Goal: Task Accomplishment & Management: Manage account settings

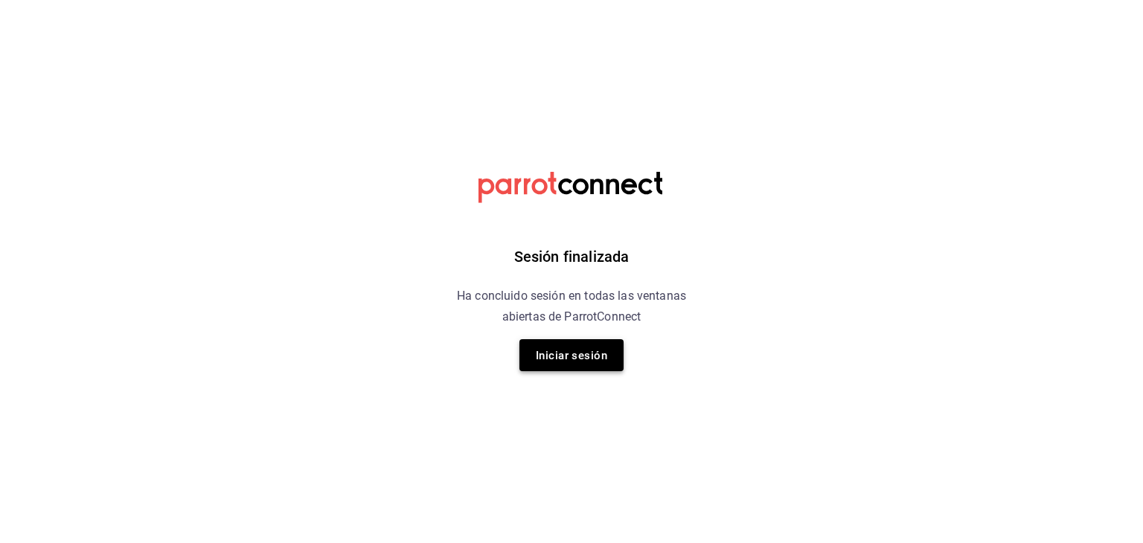
click at [601, 361] on font "Iniciar sesión" at bounding box center [571, 355] width 71 height 13
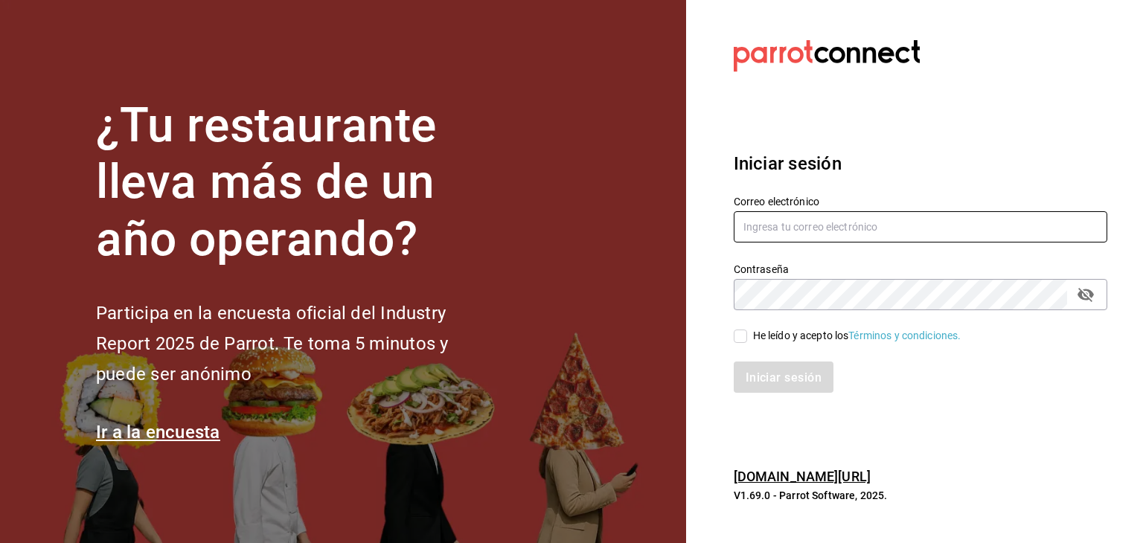
click at [860, 228] on input "text" at bounding box center [920, 226] width 373 height 31
type input "[EMAIL_ADDRESS][PERSON_NAME][DOMAIN_NAME]"
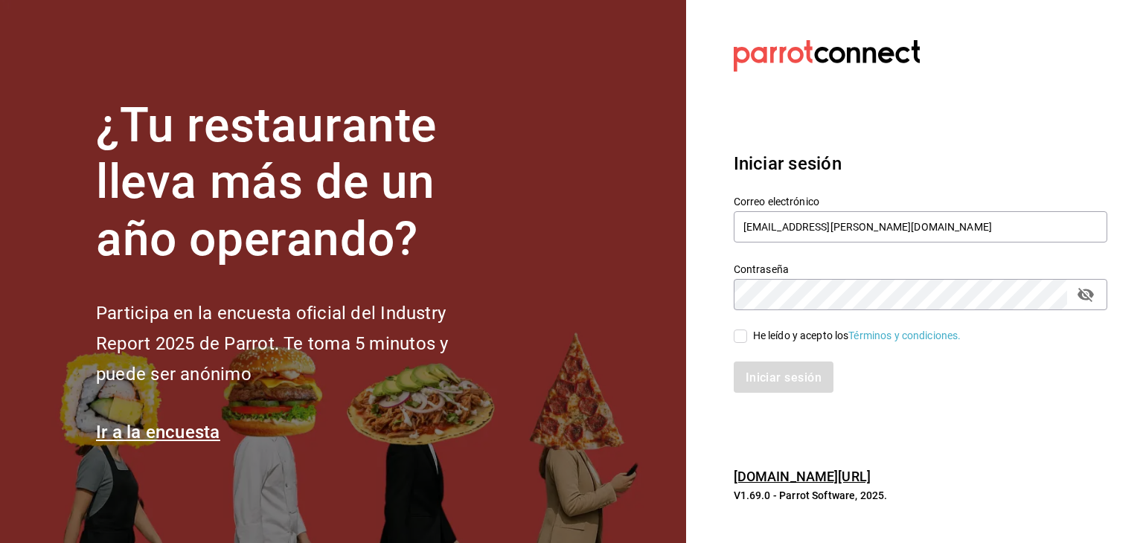
click at [740, 337] on input "He leído y acepto los Términos y condiciones." at bounding box center [740, 336] width 13 height 13
checkbox input "true"
click at [734, 362] on button "Iniciar sesión" at bounding box center [784, 377] width 100 height 31
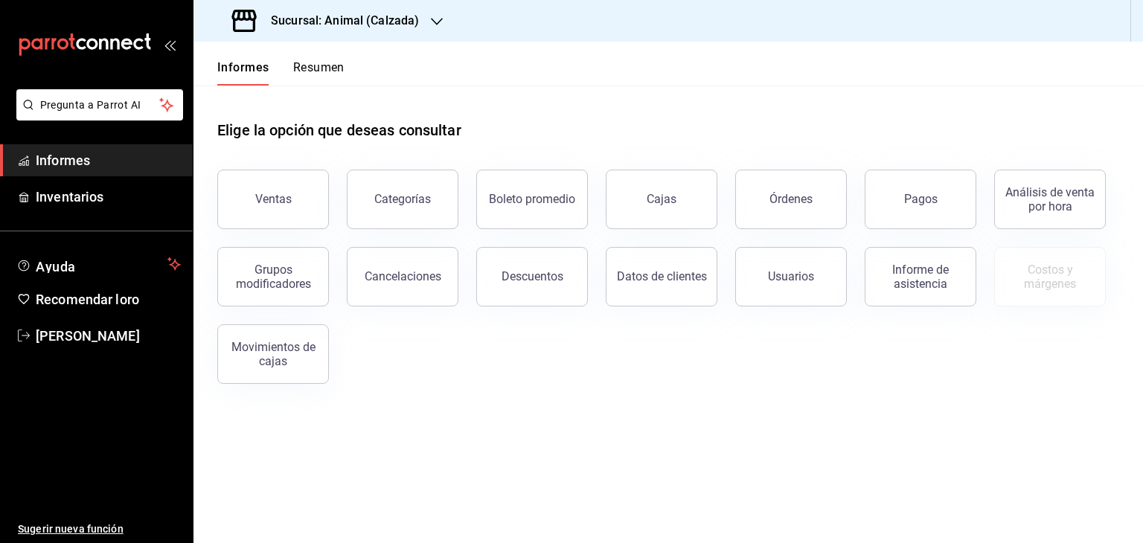
click at [421, 13] on div "Sucursal: Animal (Calzada)" at bounding box center [326, 21] width 243 height 42
click at [301, 99] on font "Mochomos (Metepec)" at bounding box center [256, 98] width 103 height 12
click at [301, 189] on button "Ventas" at bounding box center [273, 200] width 112 height 60
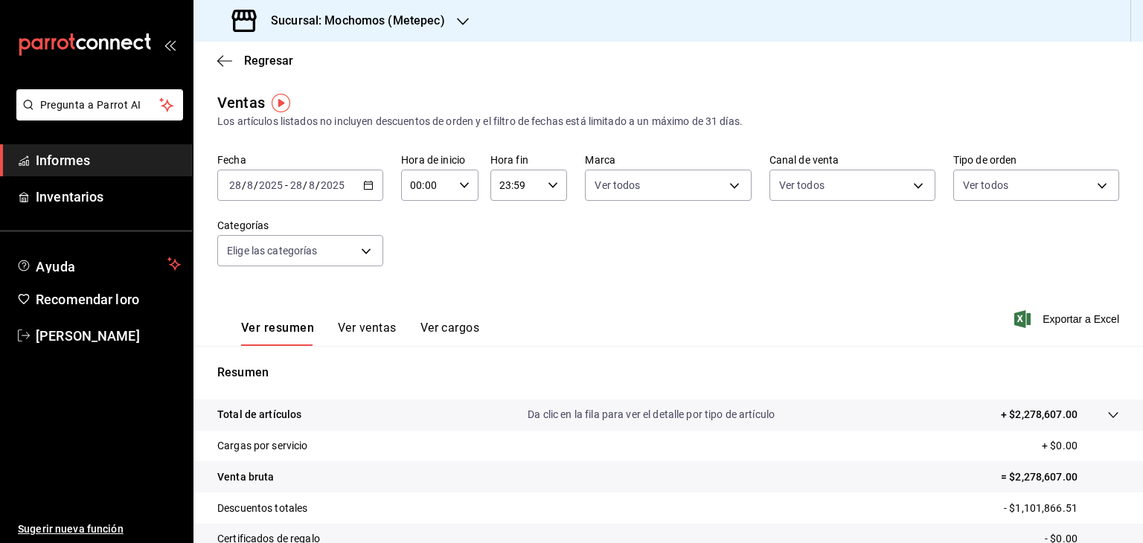
click at [379, 181] on div "2025-08-28 28 / 8 / 2025 - 2025-08-28 28 / 8 / 2025" at bounding box center [300, 185] width 166 height 31
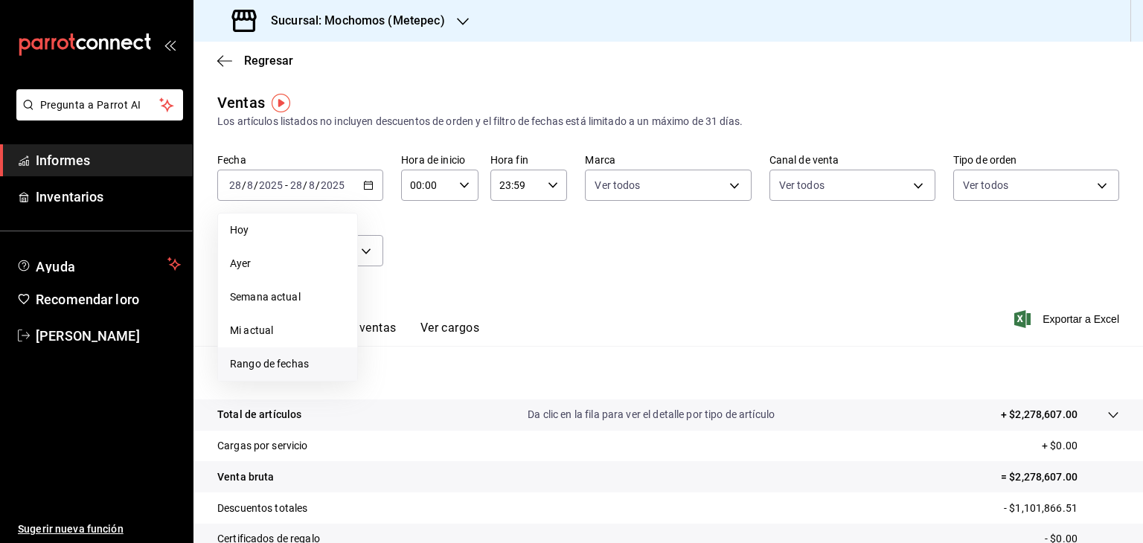
click at [289, 358] on font "Rango de fechas" at bounding box center [269, 364] width 79 height 12
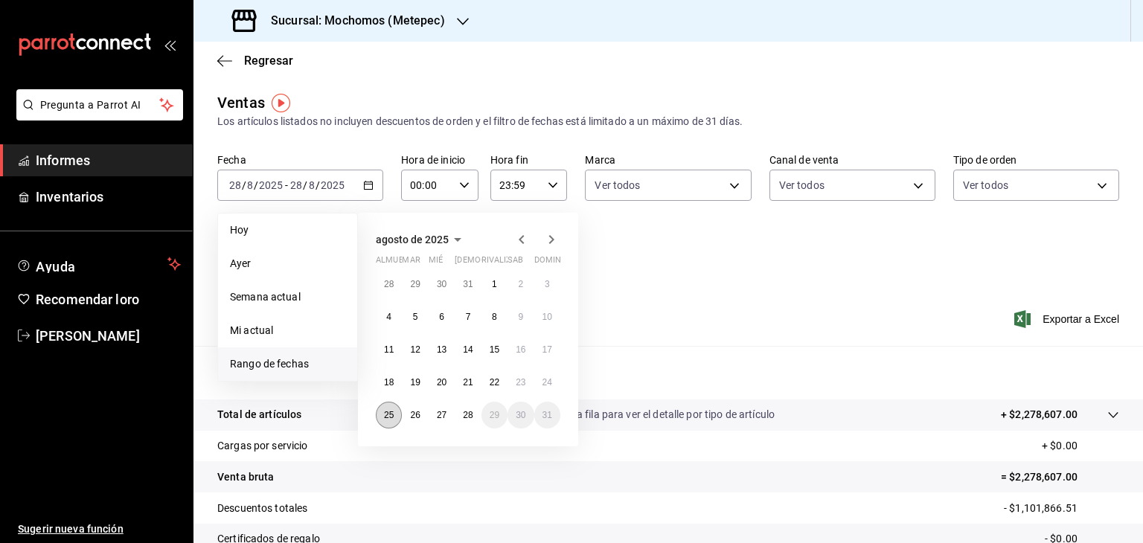
click at [384, 420] on button "25" at bounding box center [389, 415] width 26 height 27
click at [465, 408] on button "28" at bounding box center [468, 415] width 26 height 27
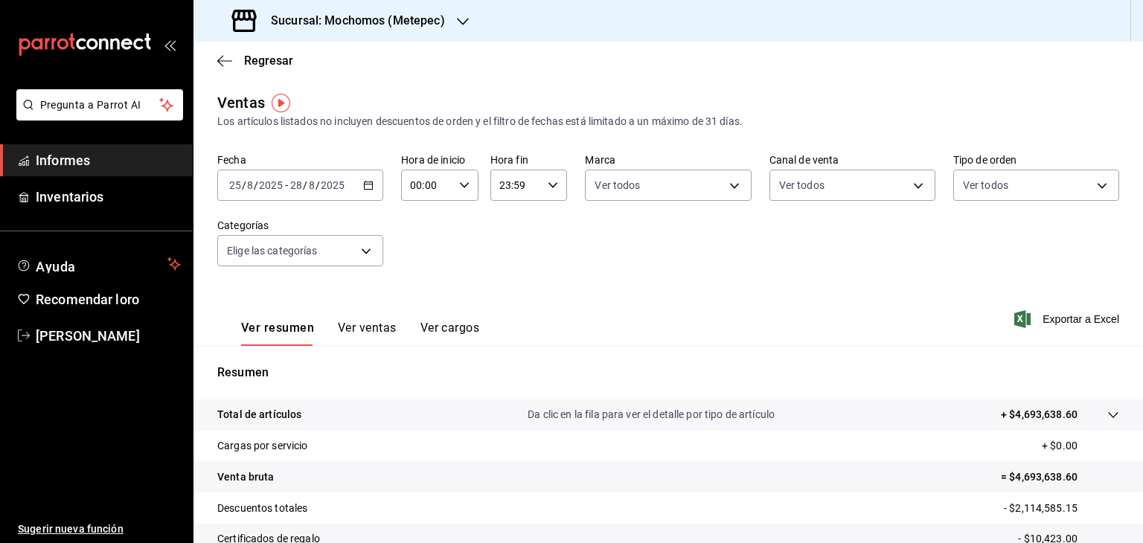
click at [463, 189] on icon "button" at bounding box center [464, 185] width 10 height 10
click at [416, 310] on button "05" at bounding box center [418, 316] width 32 height 30
type input "05:00"
click at [529, 185] on div at bounding box center [571, 271] width 1143 height 543
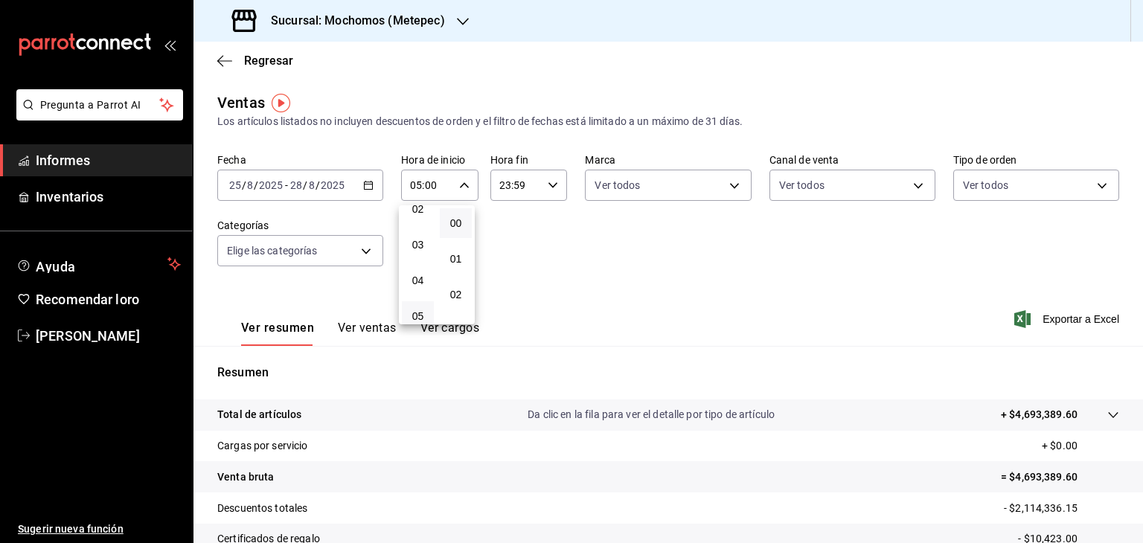
click at [529, 185] on div at bounding box center [571, 271] width 1143 height 543
click at [529, 185] on input "23:59" at bounding box center [516, 185] width 52 height 30
click at [507, 258] on font "05" at bounding box center [506, 260] width 12 height 12
click at [548, 188] on div at bounding box center [571, 271] width 1143 height 543
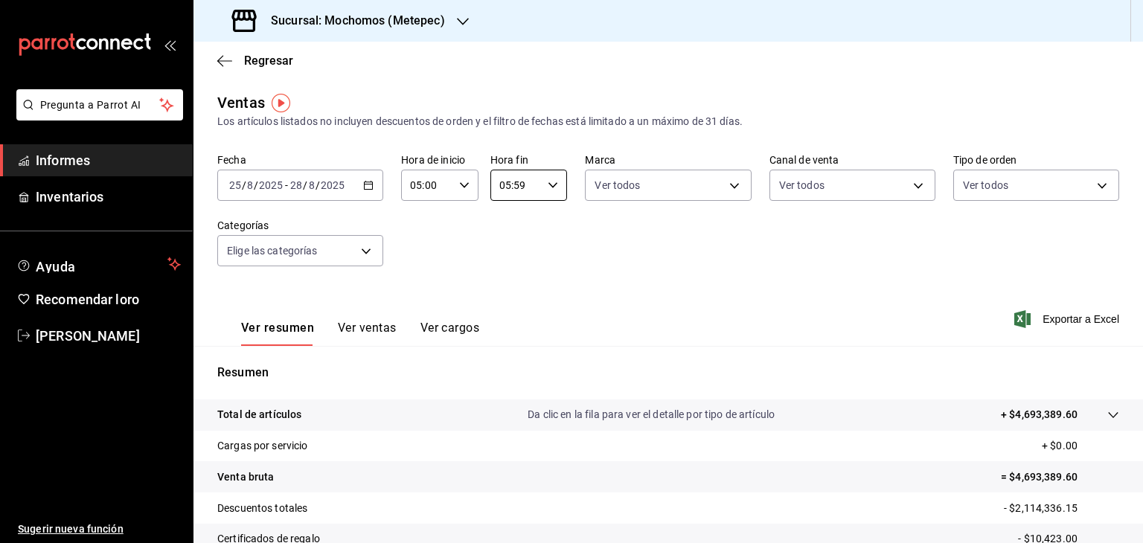
click at [548, 188] on icon "button" at bounding box center [553, 185] width 10 height 10
click at [504, 241] on font "10" at bounding box center [506, 235] width 12 height 12
type input "10:59"
click at [667, 185] on div at bounding box center [571, 271] width 1143 height 543
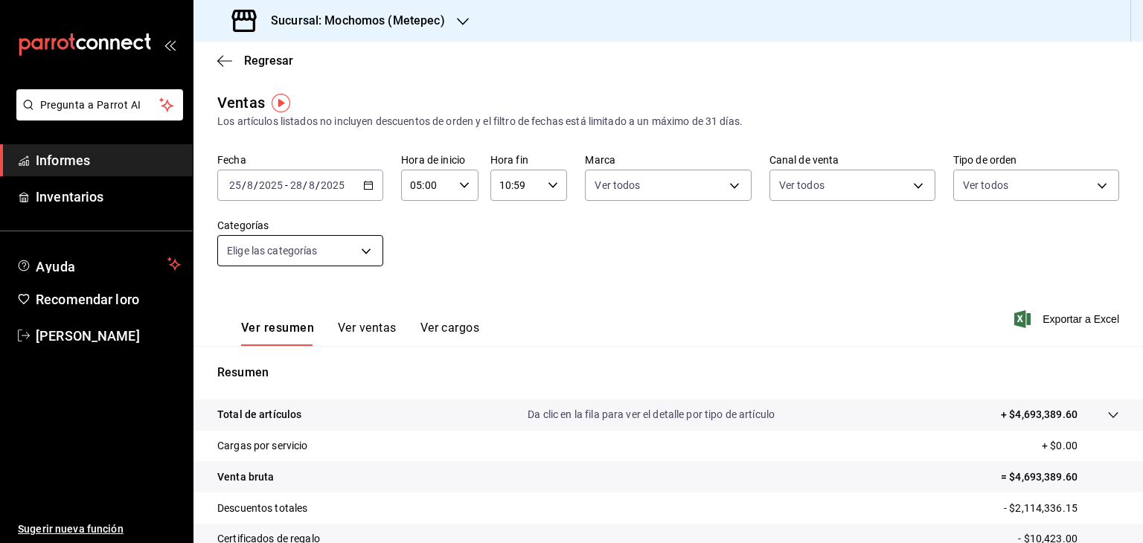
click at [342, 245] on body "Pregunta a Parrot AI Informes Inventarios Ayuda Recomendar loro Cristian Mercad…" at bounding box center [571, 271] width 1143 height 543
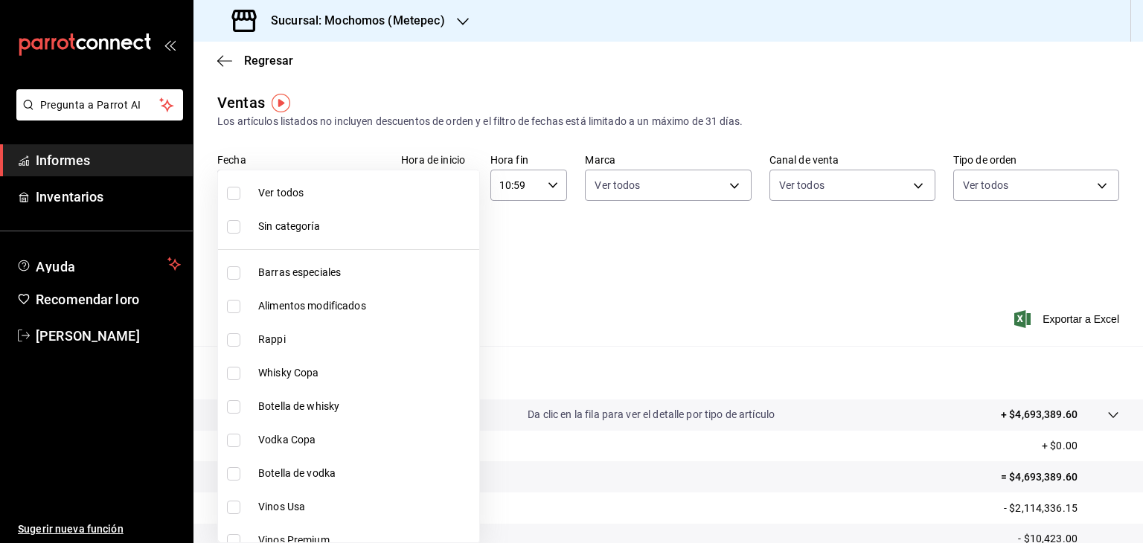
click at [284, 194] on font "Ver todos" at bounding box center [280, 193] width 45 height 12
type input "c9cbc288-c827-488d-81f5-370afefb1912,46081463-7037-4dd2-a9ab-e56ff6a8fa7c,bf958…"
checkbox input "true"
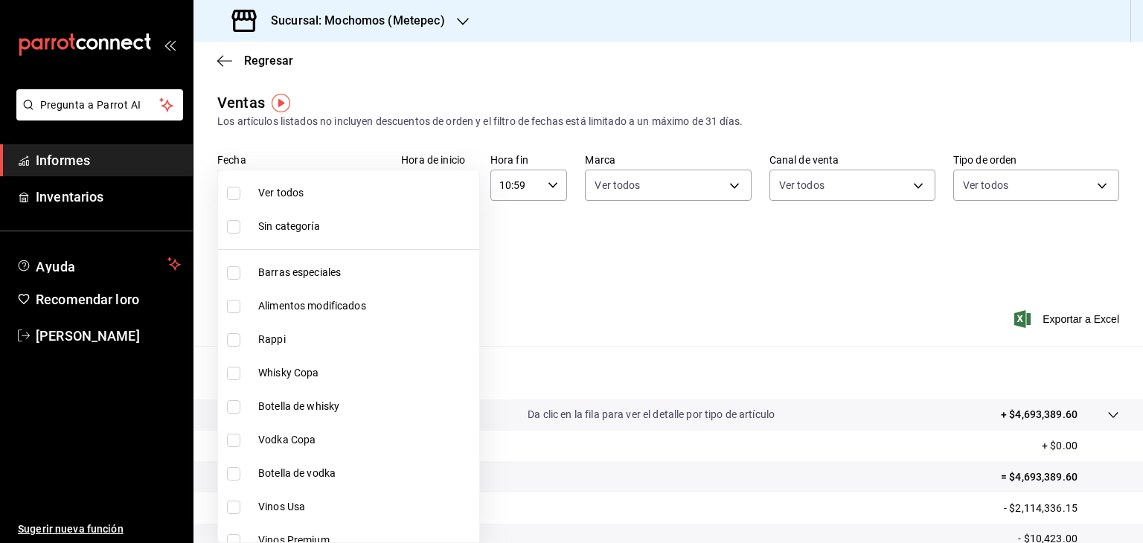
checkbox input "true"
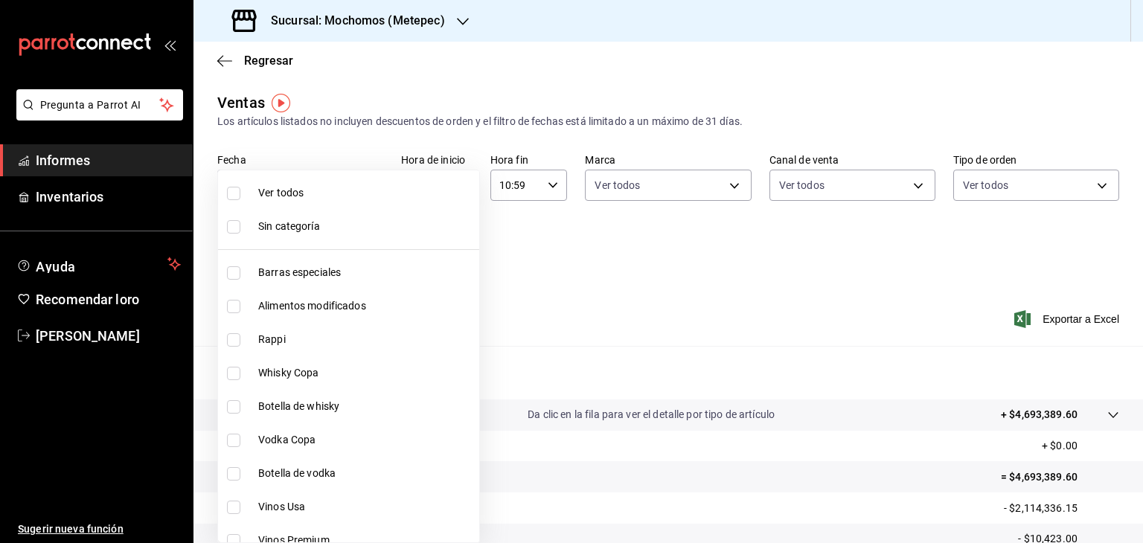
checkbox input "true"
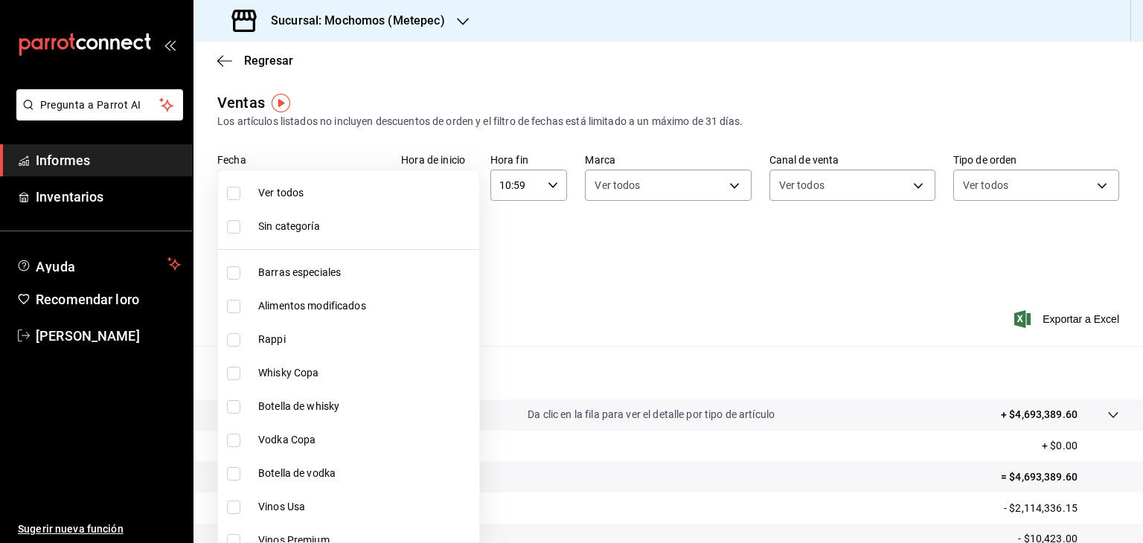
checkbox input "true"
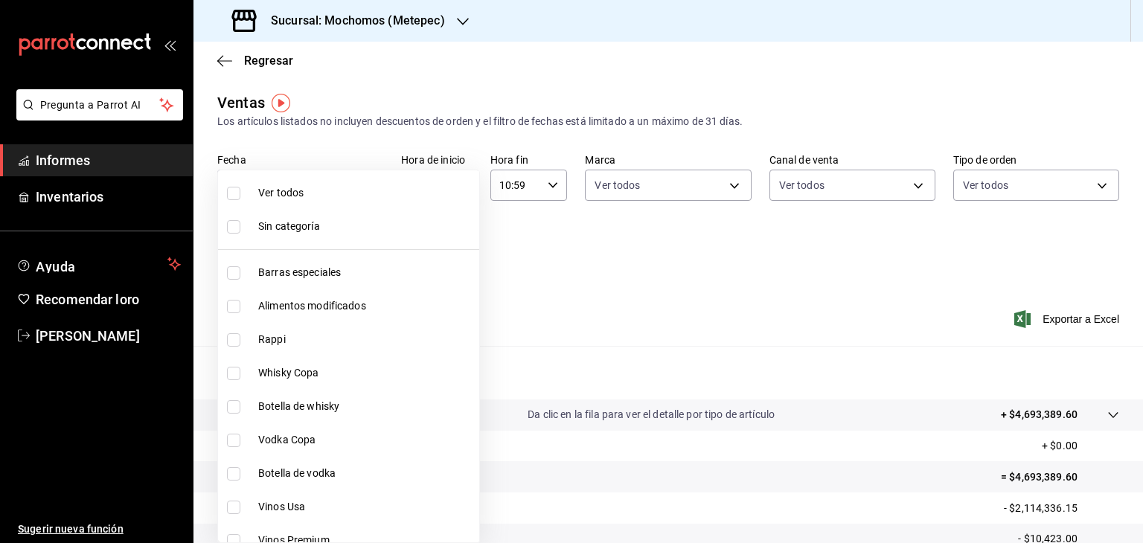
checkbox input "true"
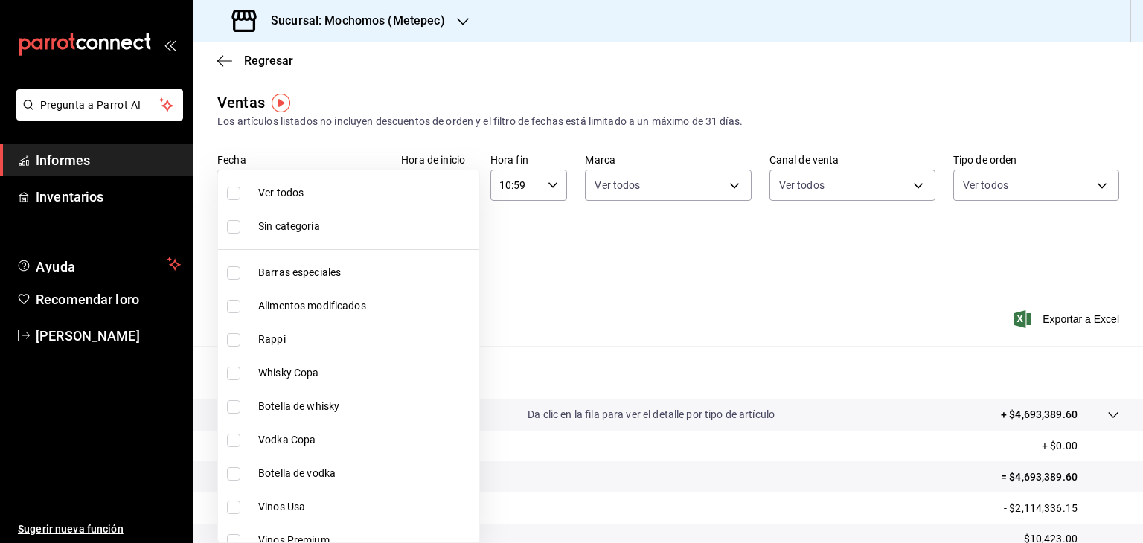
checkbox input "true"
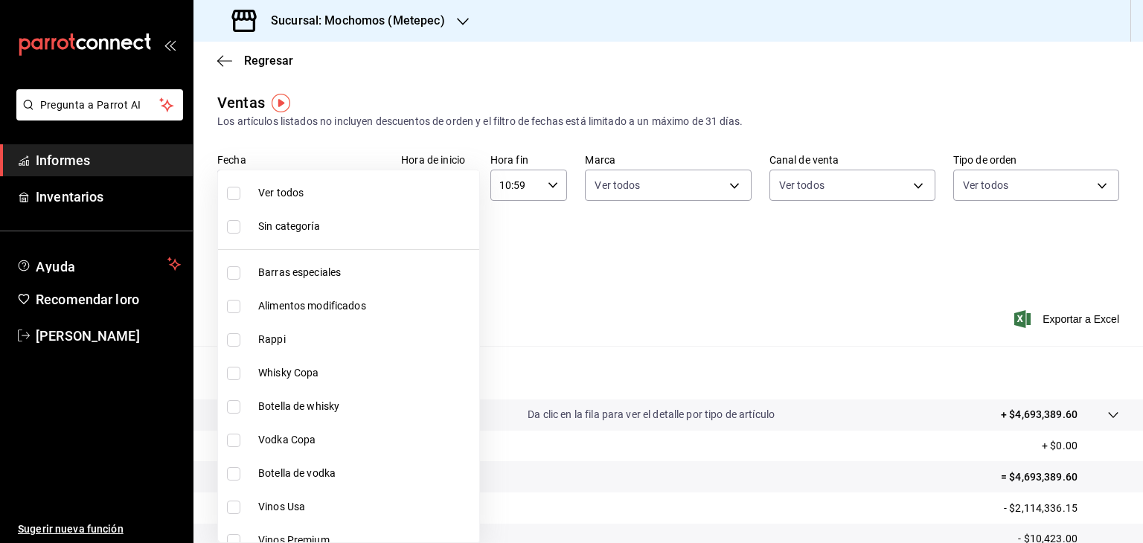
checkbox input "true"
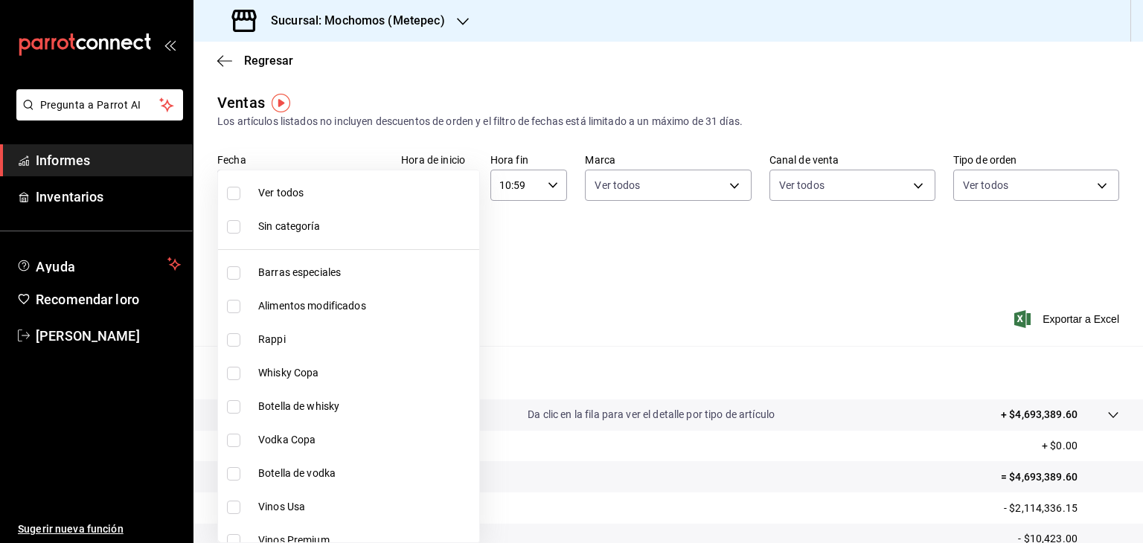
checkbox input "true"
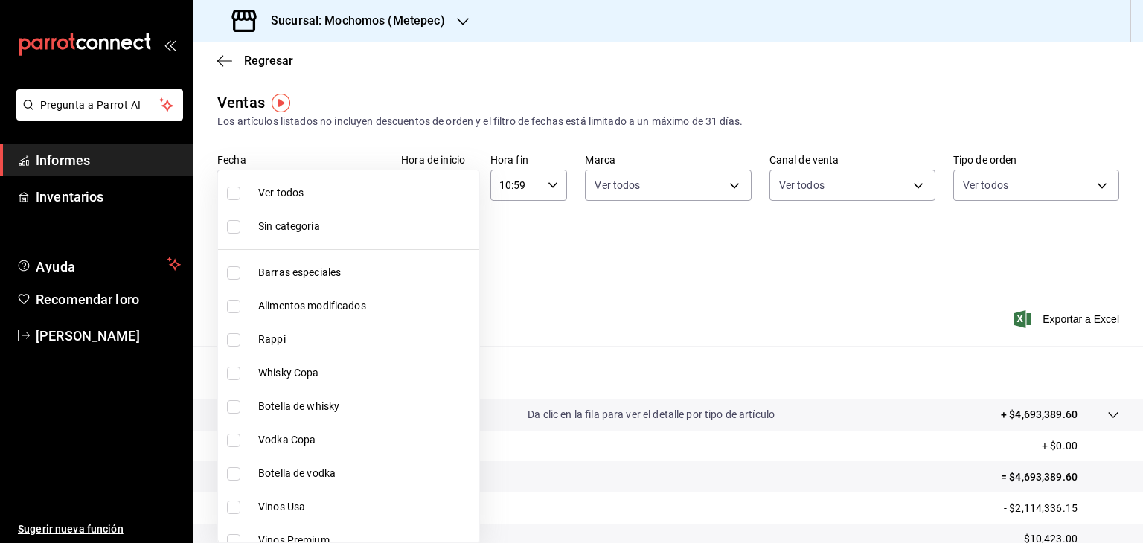
checkbox input "true"
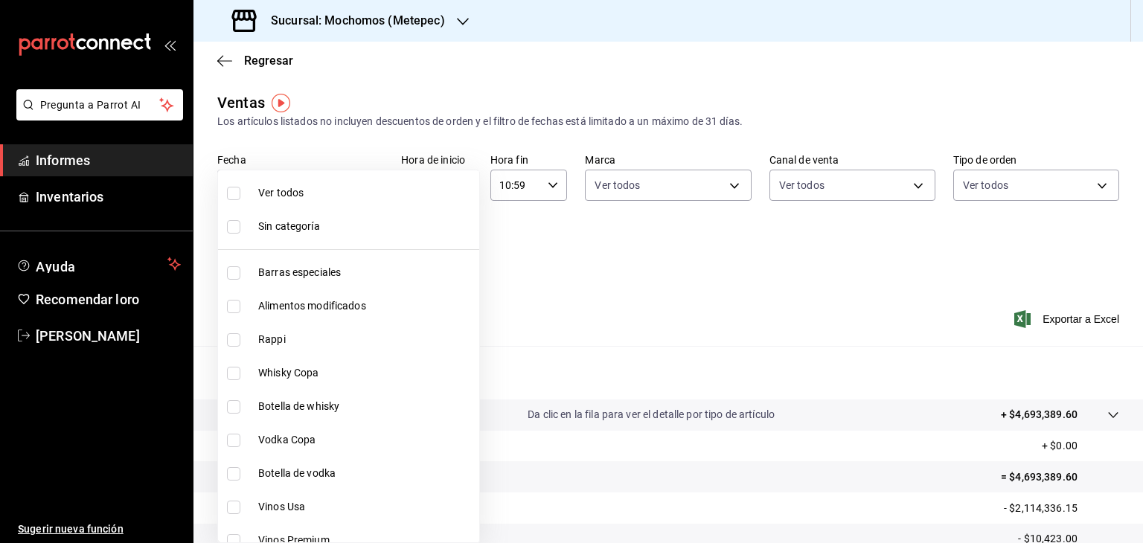
checkbox input "true"
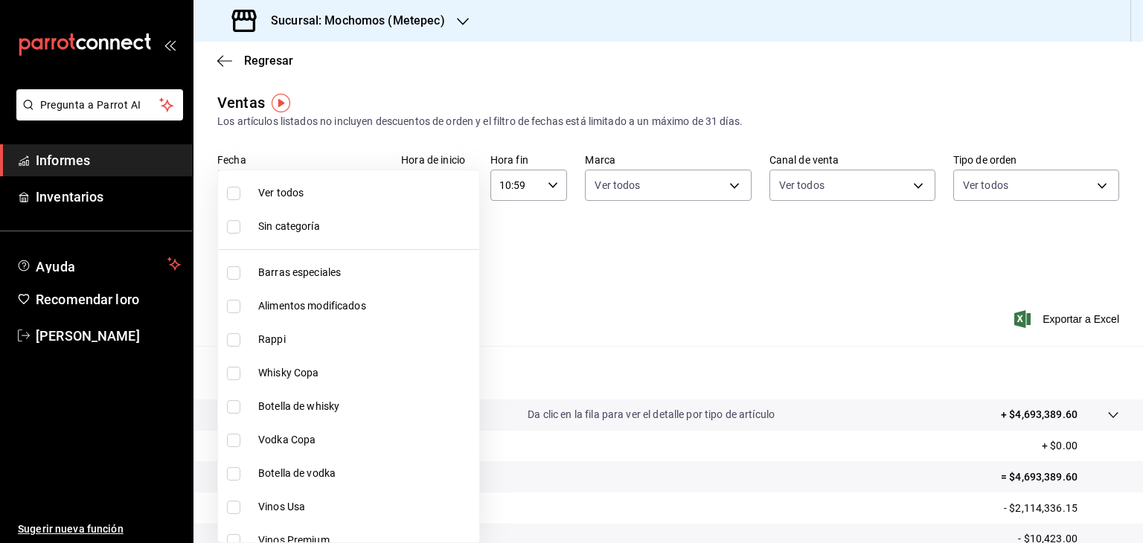
checkbox input "true"
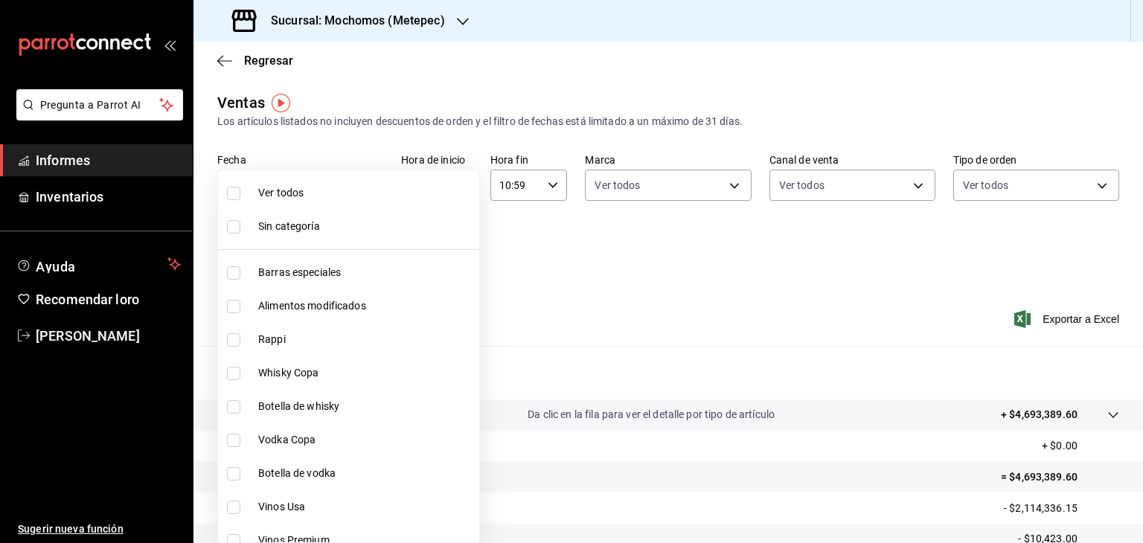
checkbox input "true"
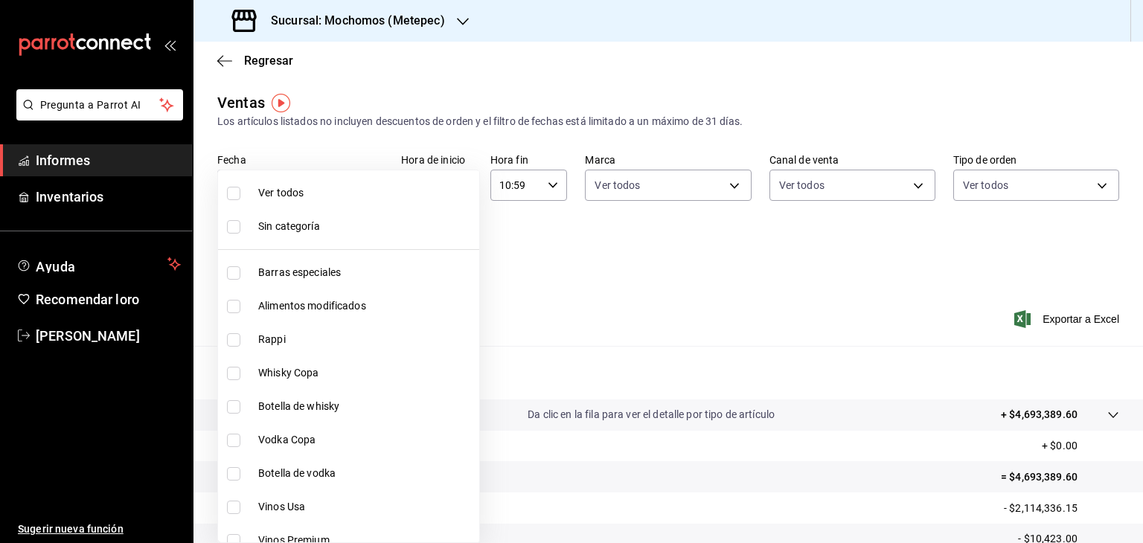
checkbox input "true"
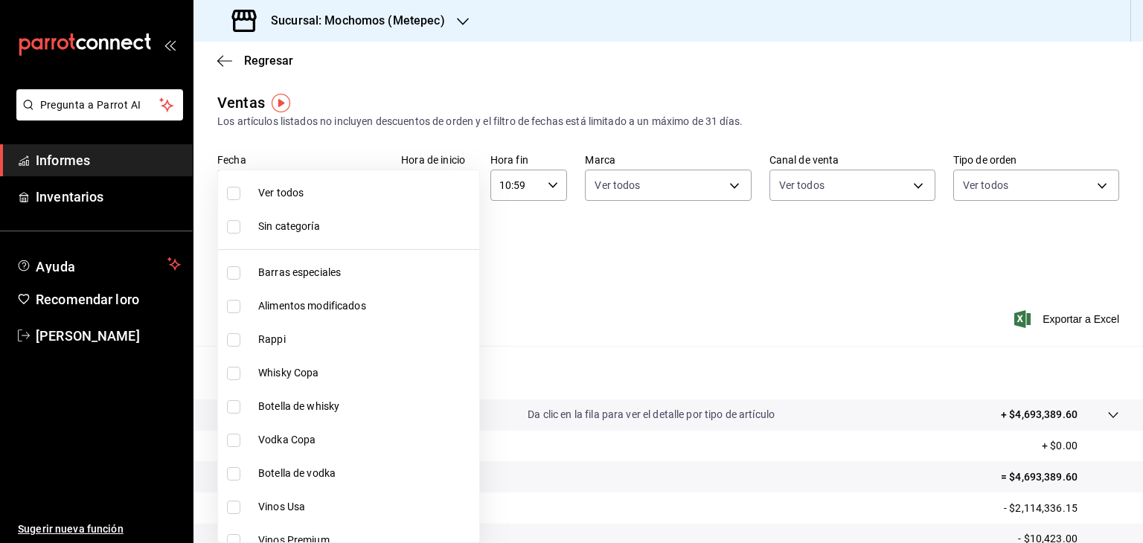
checkbox input "true"
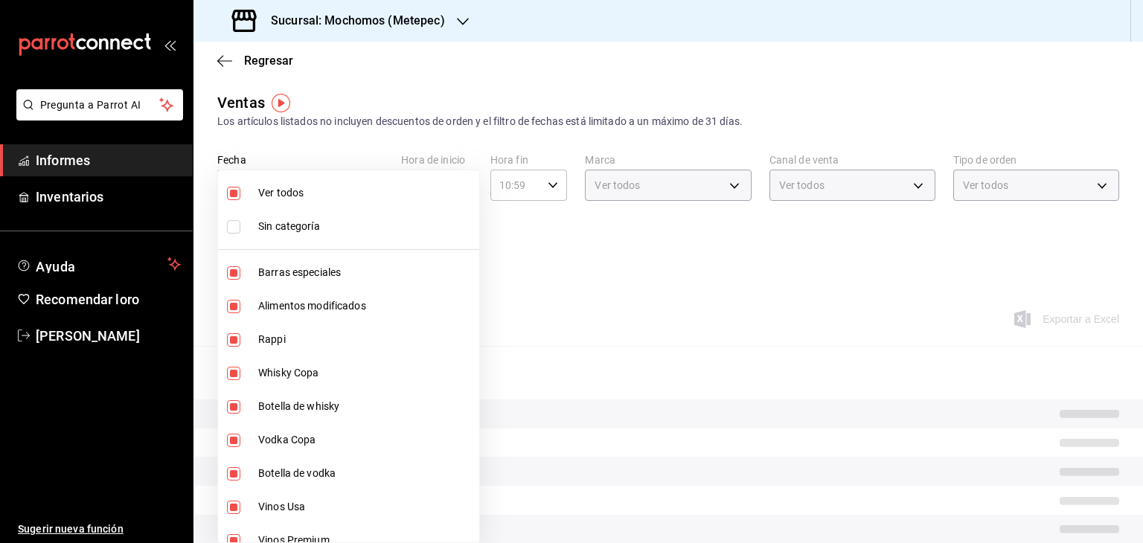
click at [536, 252] on div at bounding box center [571, 271] width 1143 height 543
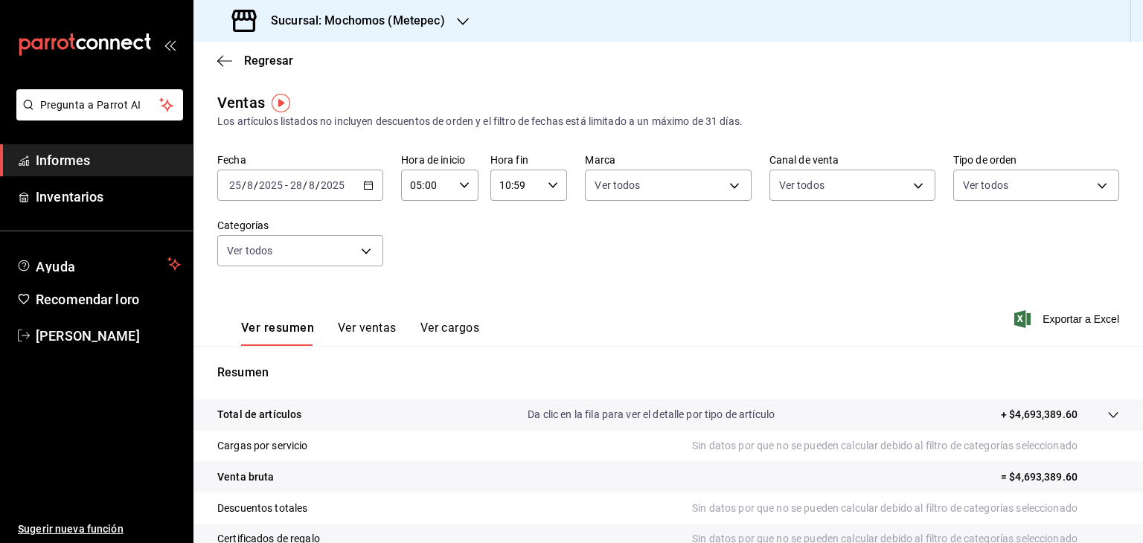
click at [369, 181] on icon "button" at bounding box center [368, 185] width 10 height 10
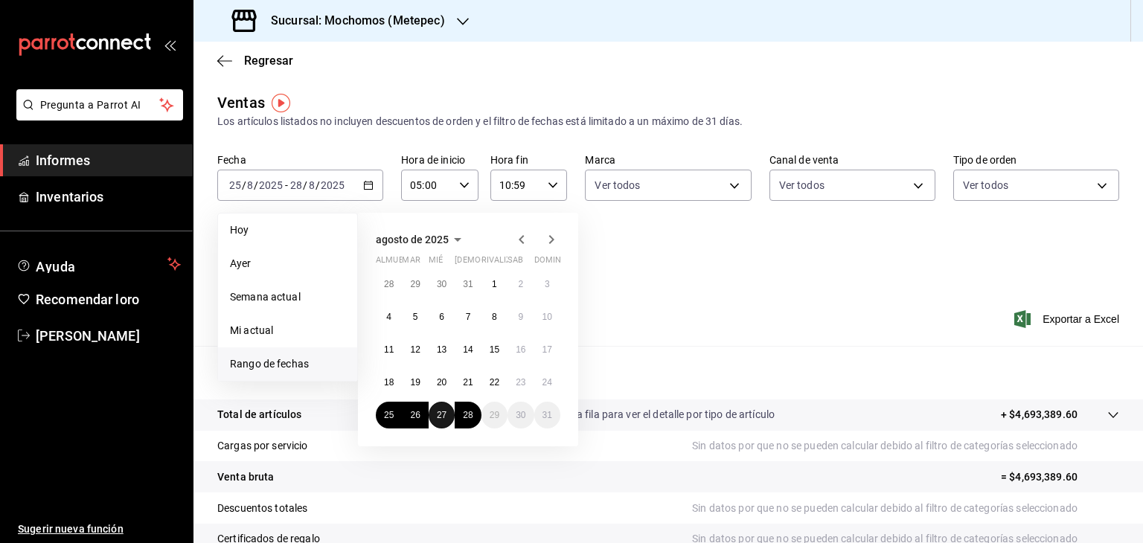
click at [443, 414] on font "27" at bounding box center [442, 415] width 10 height 10
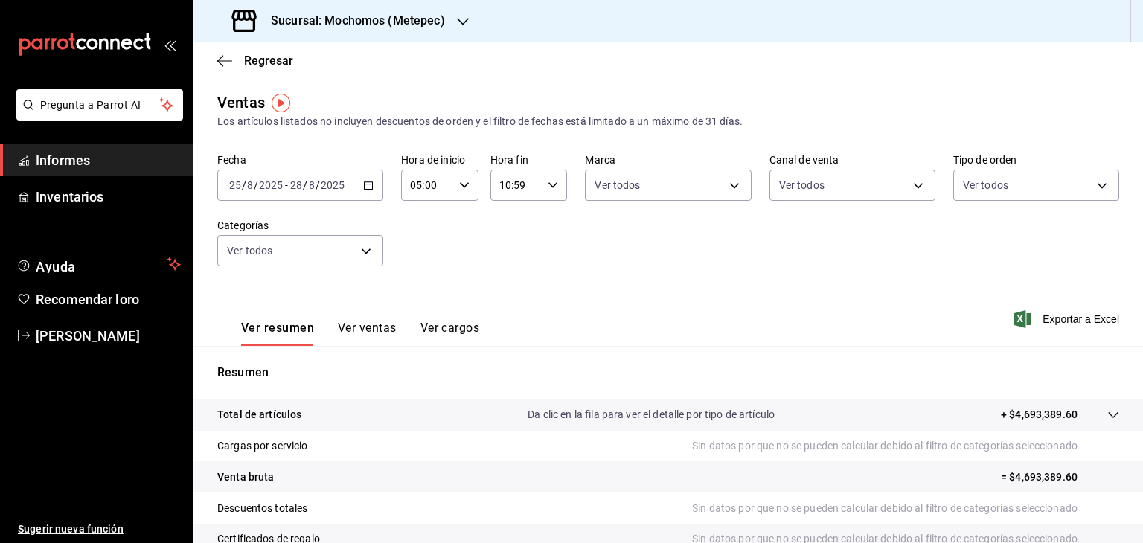
click at [463, 190] on icon "button" at bounding box center [464, 185] width 10 height 10
click at [369, 182] on div at bounding box center [571, 271] width 1143 height 543
click at [369, 182] on icon "button" at bounding box center [368, 185] width 10 height 10
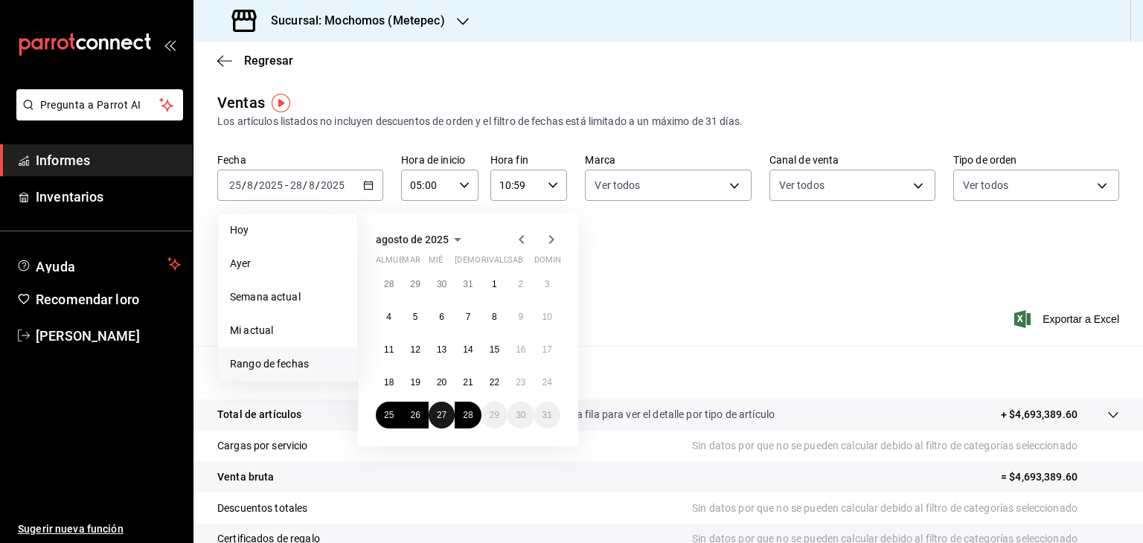
click at [446, 411] on font "27" at bounding box center [442, 415] width 10 height 10
click at [471, 420] on button "28" at bounding box center [468, 415] width 26 height 27
